Goal: Entertainment & Leisure: Consume media (video, audio)

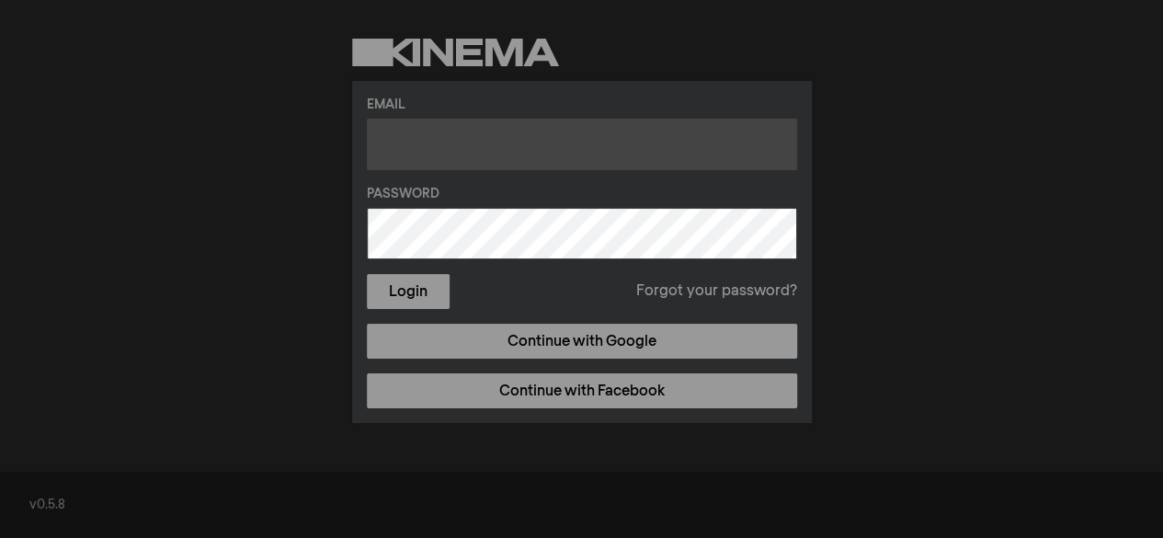
click at [459, 122] on input "text" at bounding box center [582, 144] width 430 height 51
type input "x"
type input "[EMAIL_ADDRESS][DOMAIN_NAME]"
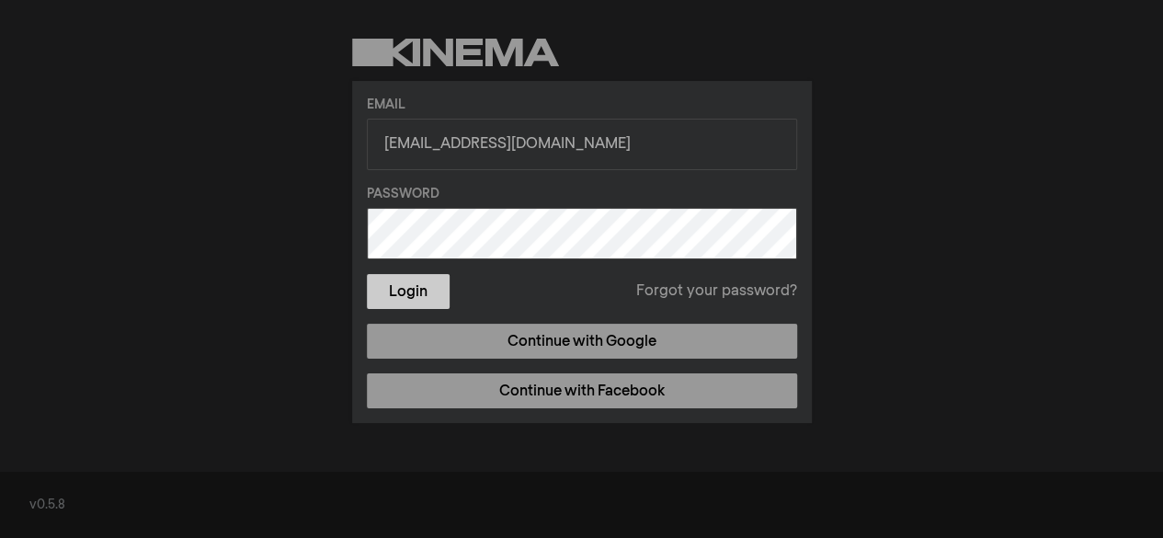
click at [421, 299] on button "Login" at bounding box center [408, 291] width 83 height 35
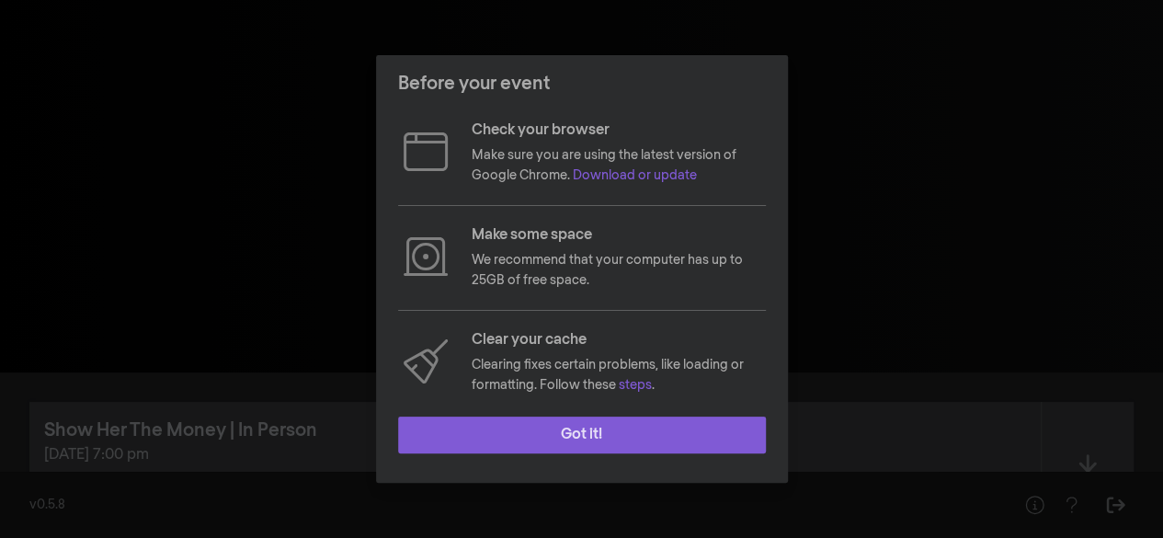
click at [489, 430] on button "Got it!" at bounding box center [582, 434] width 368 height 37
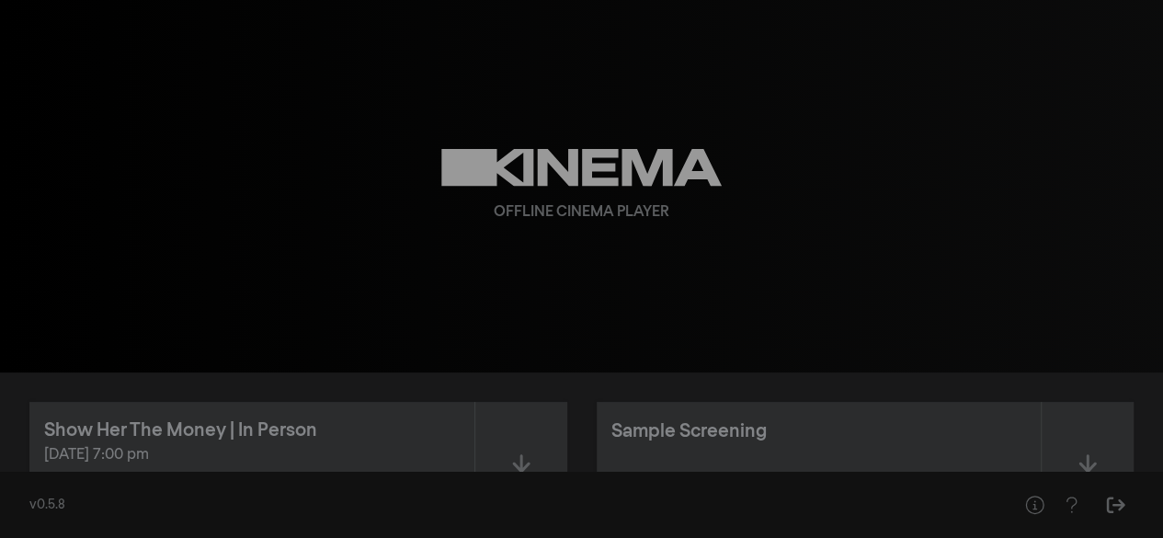
click at [869, 416] on div "Sample Screening" at bounding box center [818, 430] width 415 height 29
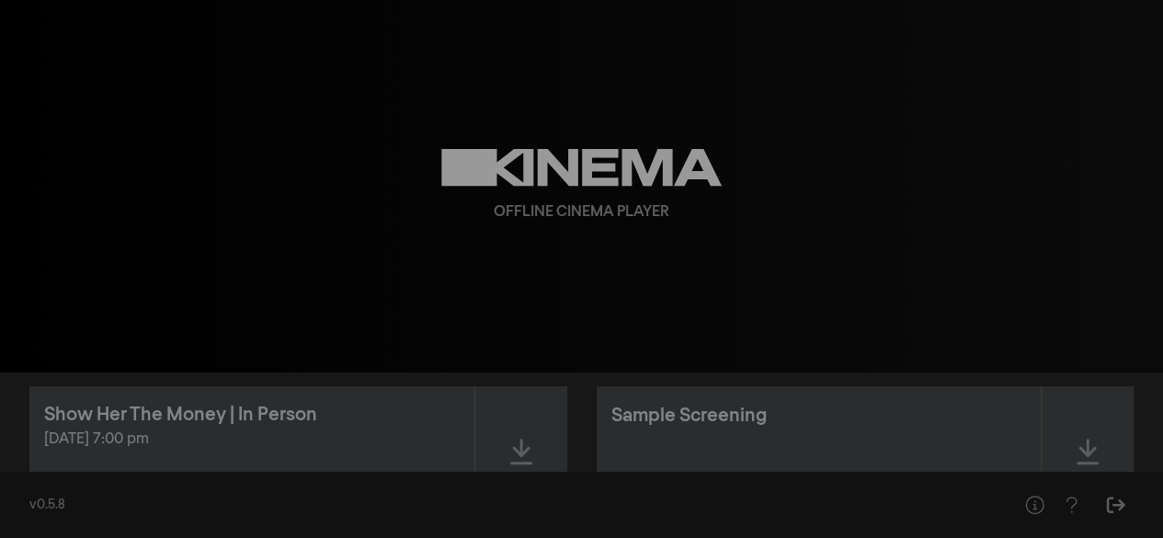
scroll to position [33, 0]
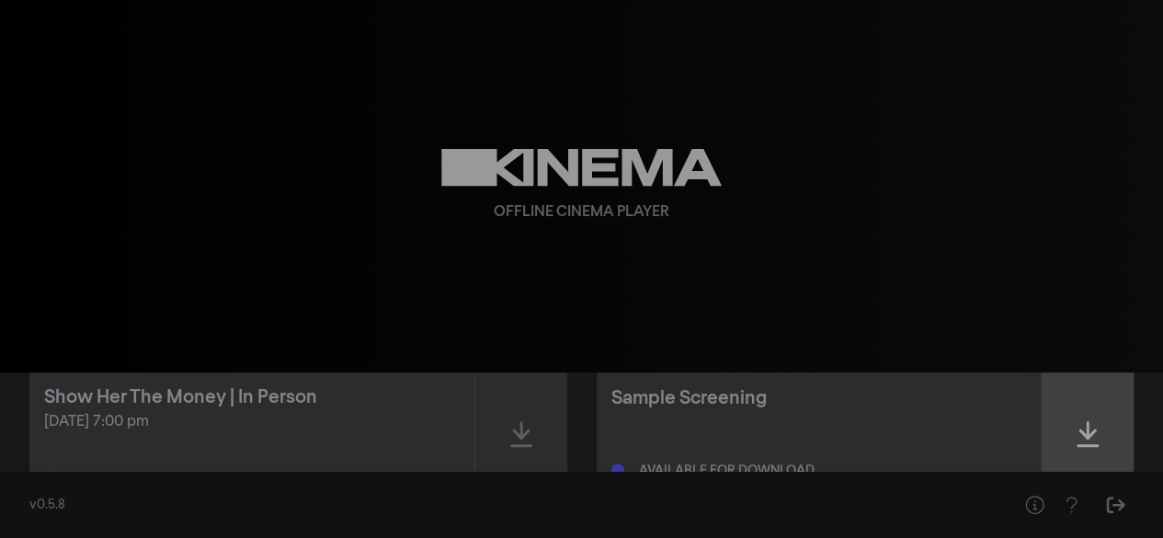
click at [1083, 415] on div at bounding box center [1087, 434] width 92 height 131
click at [1083, 434] on icon at bounding box center [1087, 433] width 22 height 29
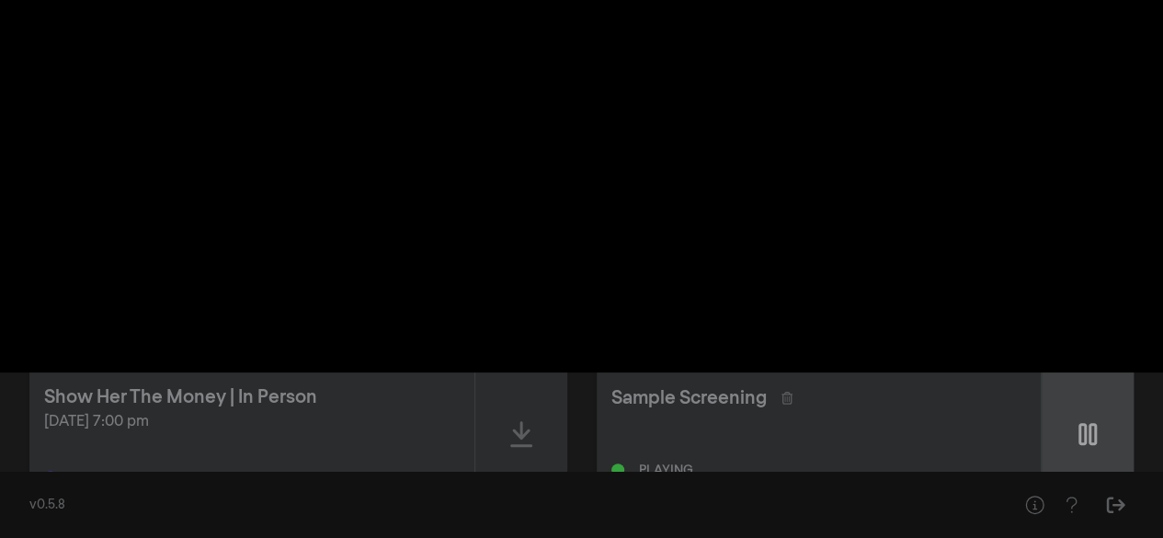
click at [1083, 434] on icon at bounding box center [1087, 433] width 18 height 29
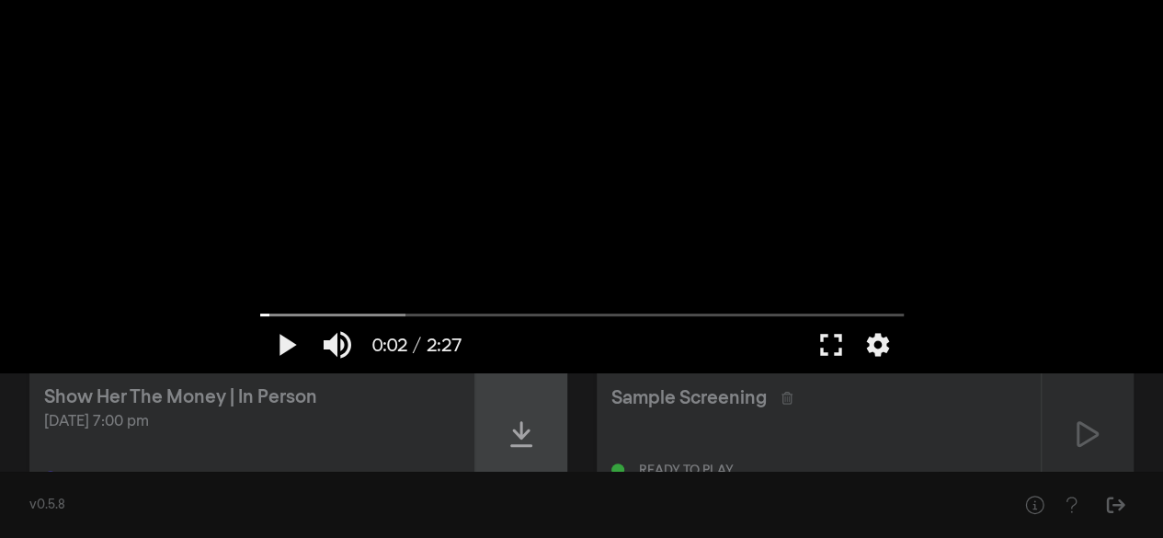
click at [511, 430] on icon at bounding box center [521, 433] width 22 height 29
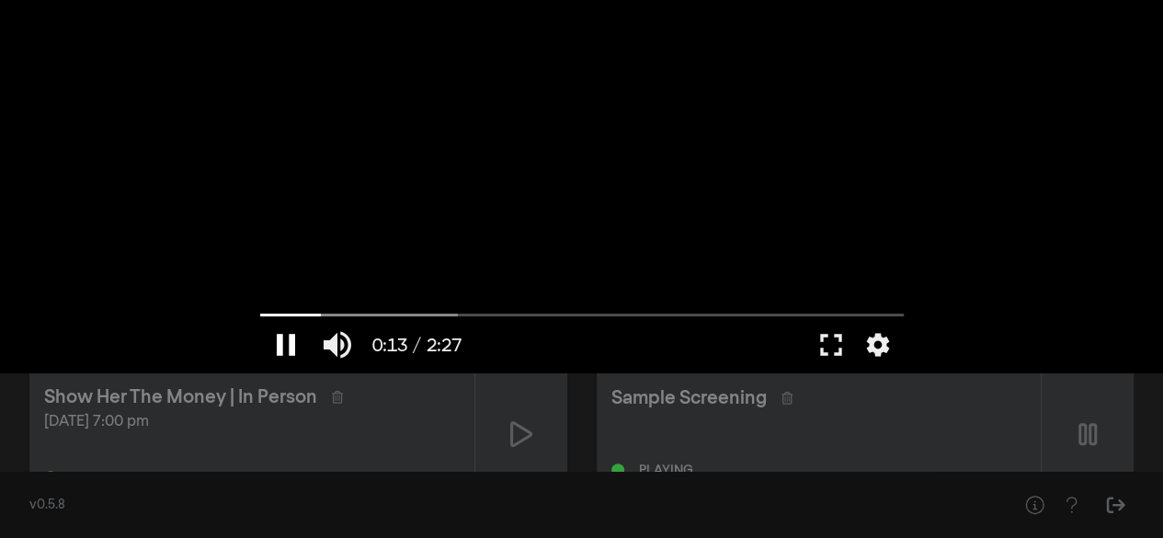
click at [270, 349] on button "pause" at bounding box center [285, 344] width 51 height 55
type input "14.037681"
click at [823, 340] on button "fullscreen" at bounding box center [830, 344] width 51 height 55
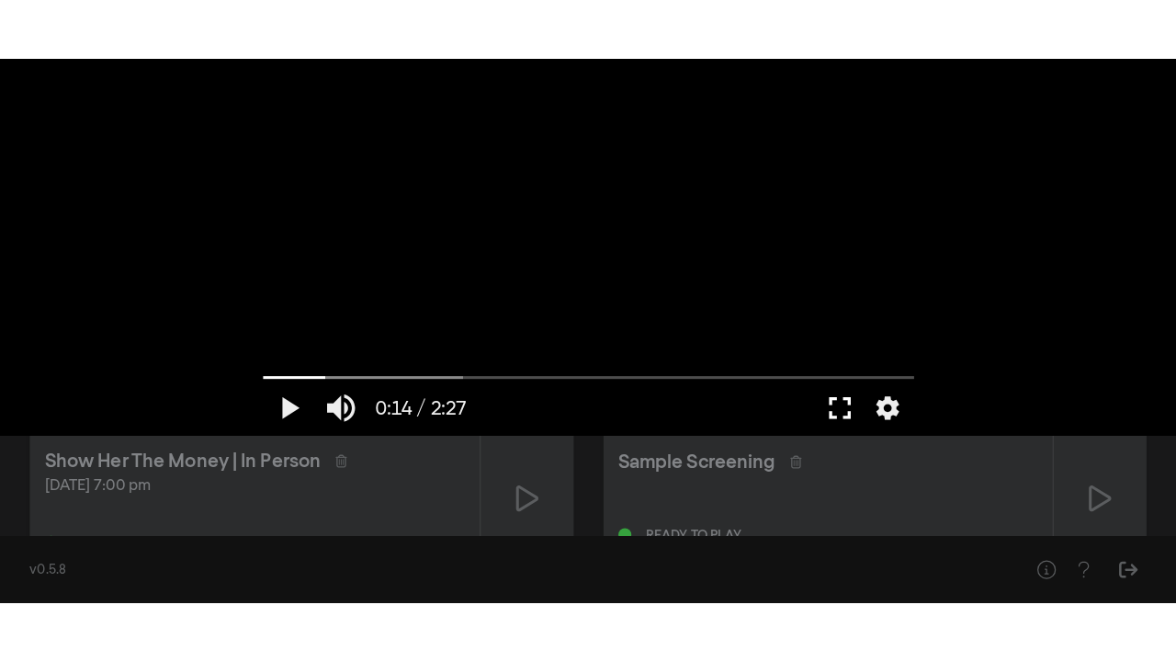
scroll to position [0, 0]
